Goal: Task Accomplishment & Management: Manage account settings

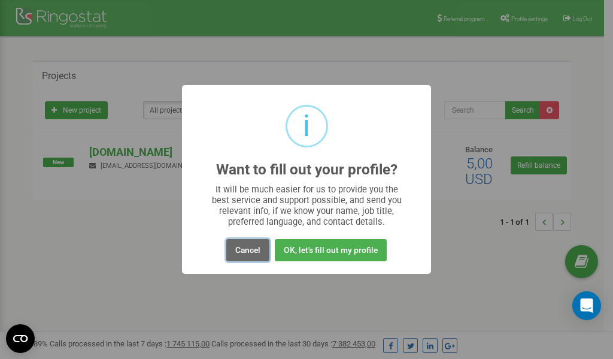
click at [244, 249] on button "Cancel" at bounding box center [247, 250] width 43 height 22
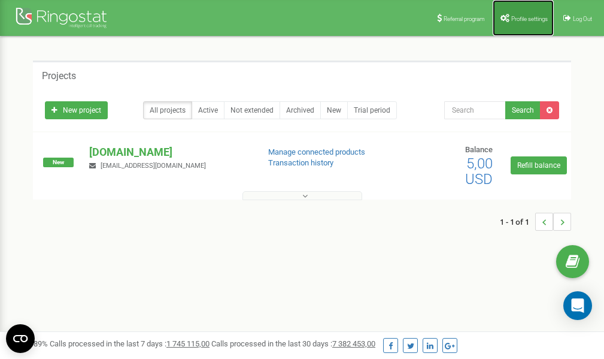
click at [519, 16] on span "Profile settings" at bounding box center [529, 19] width 37 height 7
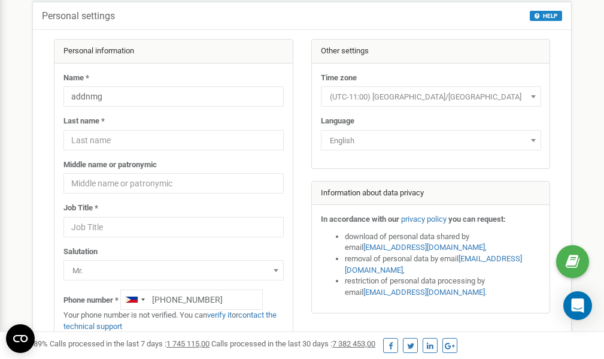
scroll to position [60, 0]
click at [224, 315] on link "verify it" at bounding box center [219, 314] width 25 height 9
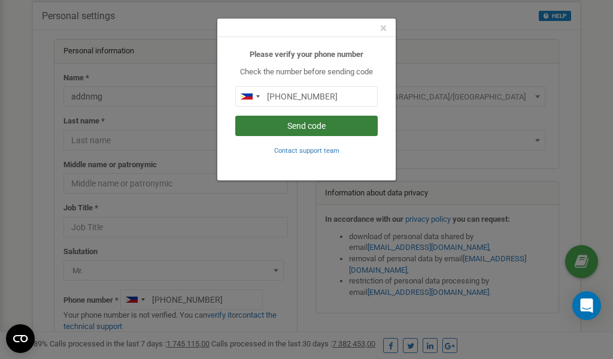
click at [307, 127] on button "Send code" at bounding box center [306, 126] width 142 height 20
